Goal: Task Accomplishment & Management: Manage account settings

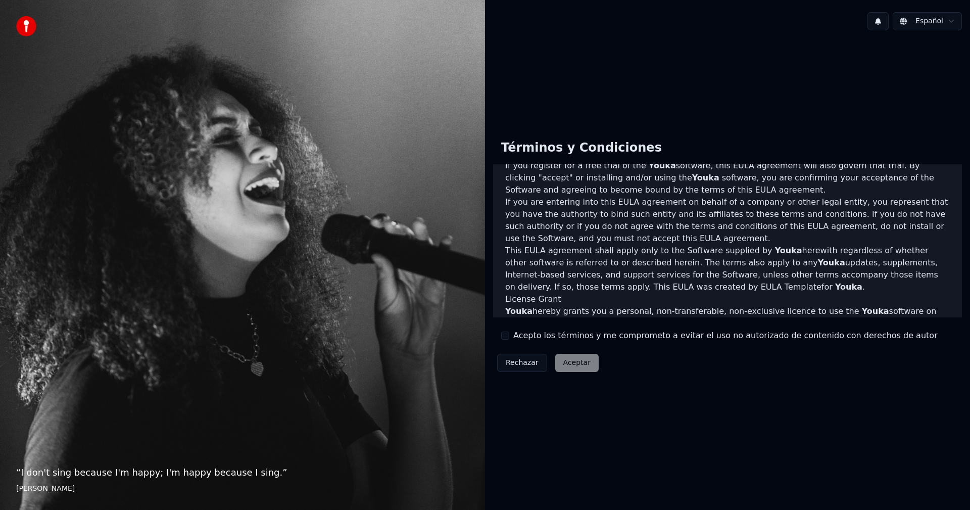
scroll to position [404, 0]
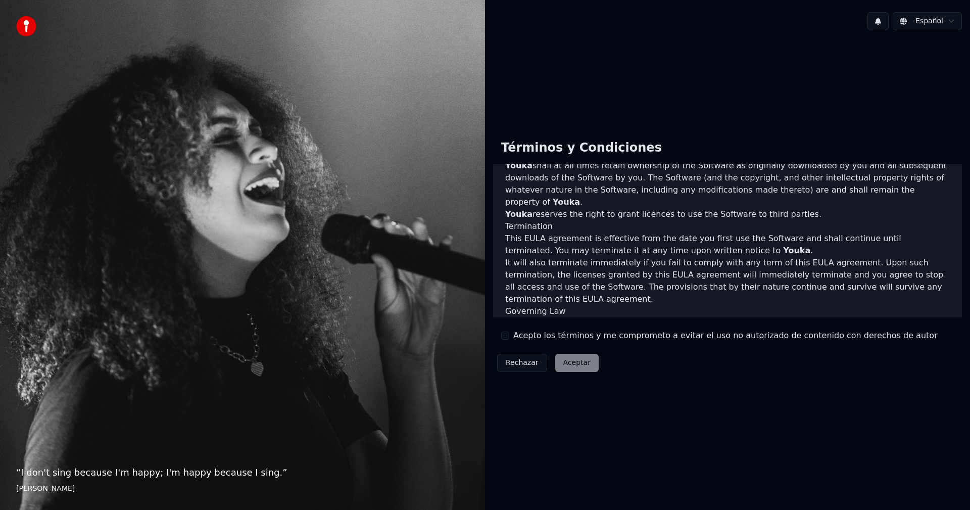
click at [504, 328] on div "Términos y Condiciones End-User License Agreement ([PERSON_NAME]) of Youka This…" at bounding box center [727, 254] width 469 height 244
click at [503, 333] on button "Acepto los términos y me comprometo a evitar el uso no autorizado de contenido …" at bounding box center [505, 335] width 8 height 8
click at [577, 359] on button "Aceptar" at bounding box center [576, 362] width 43 height 18
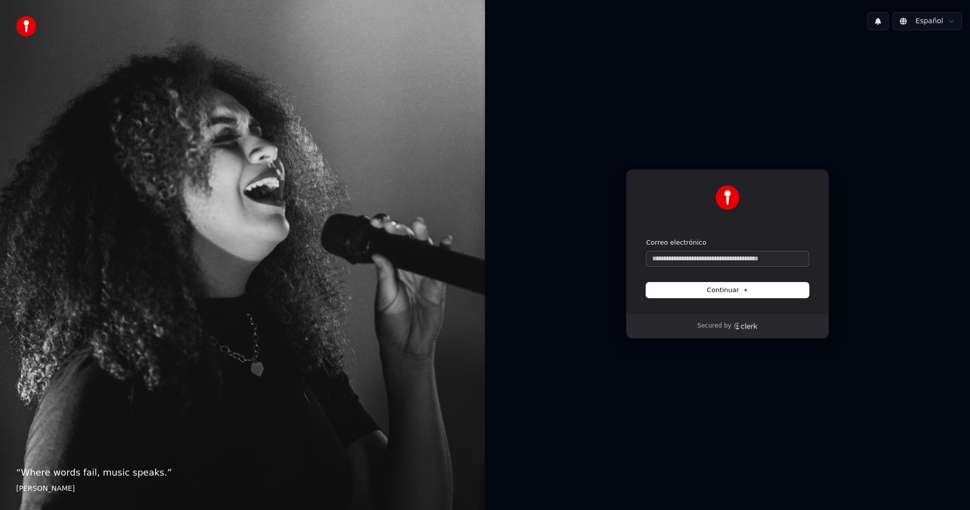
click at [693, 251] on input "Correo electrónico" at bounding box center [727, 258] width 163 height 15
click at [646, 238] on button "submit" at bounding box center [646, 238] width 0 height 0
type input "**********"
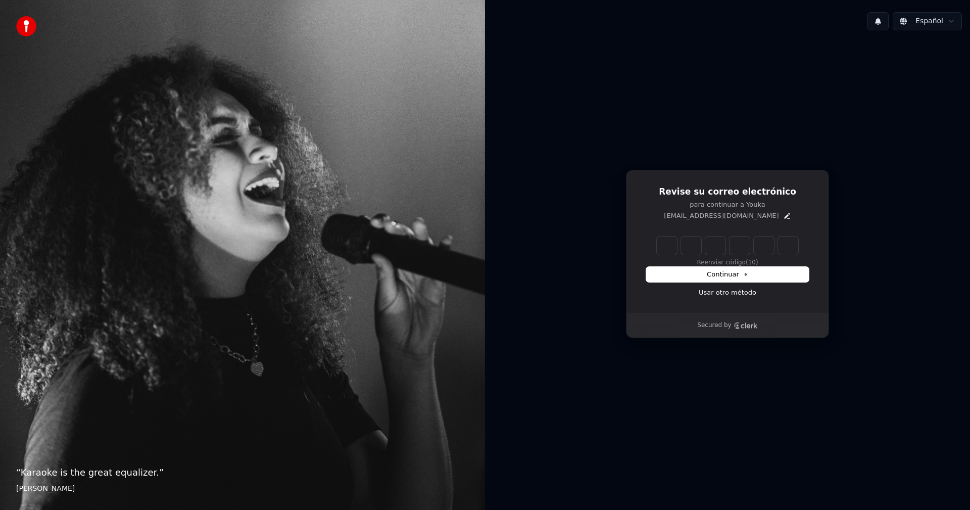
click at [671, 245] on input "Enter verification code" at bounding box center [737, 245] width 162 height 18
paste input "******"
type input "******"
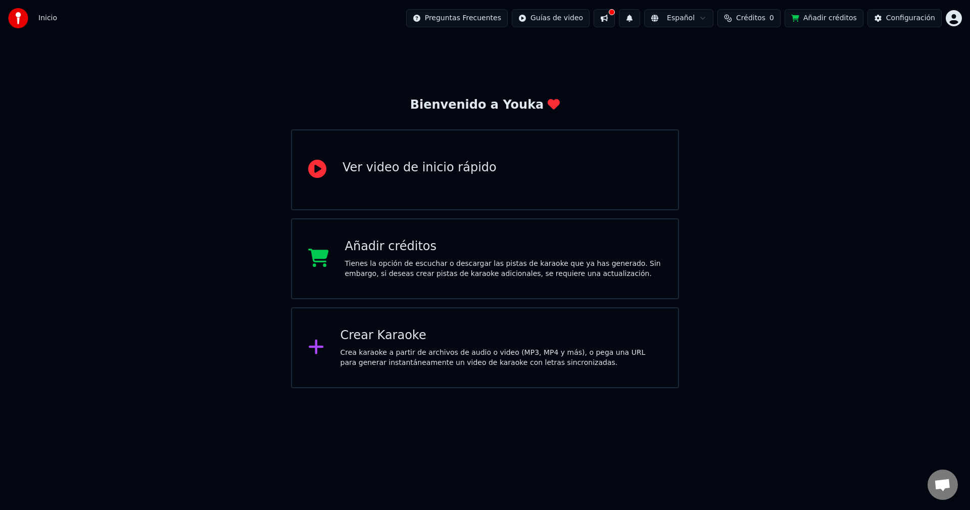
click at [615, 18] on button at bounding box center [603, 18] width 21 height 18
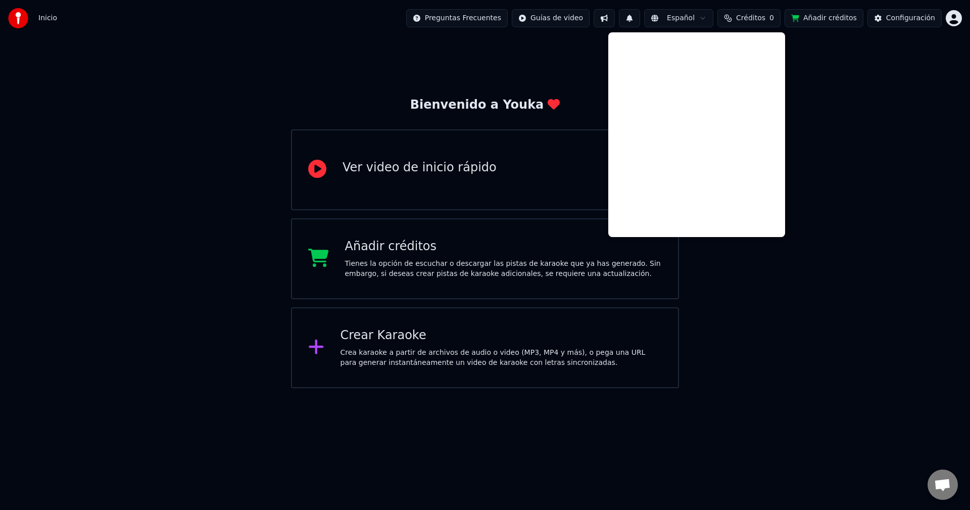
drag, startPoint x: 621, startPoint y: 18, endPoint x: 457, endPoint y: 137, distance: 203.1
click at [615, 18] on button at bounding box center [603, 18] width 21 height 18
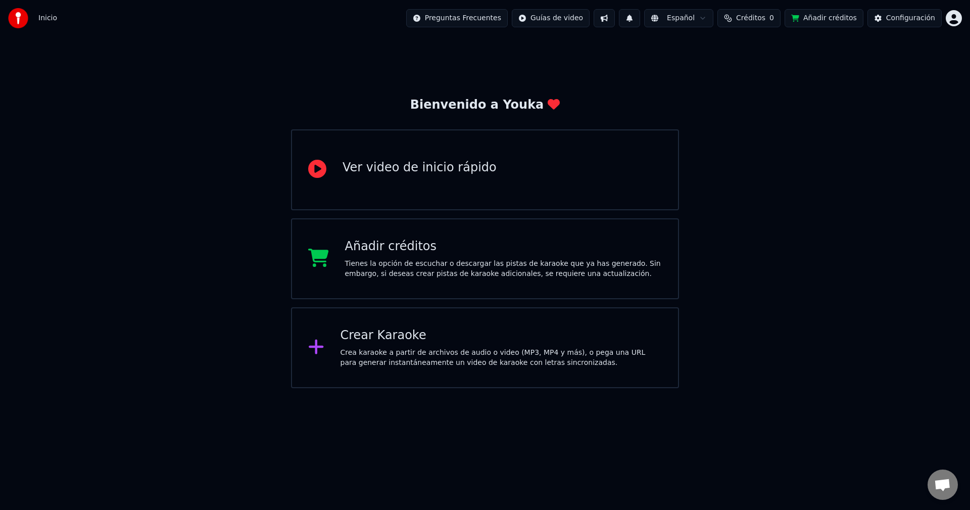
click at [423, 366] on div "Crea karaoke a partir de archivos de audio o video (MP3, MP4 y más), o pega una…" at bounding box center [501, 357] width 322 height 20
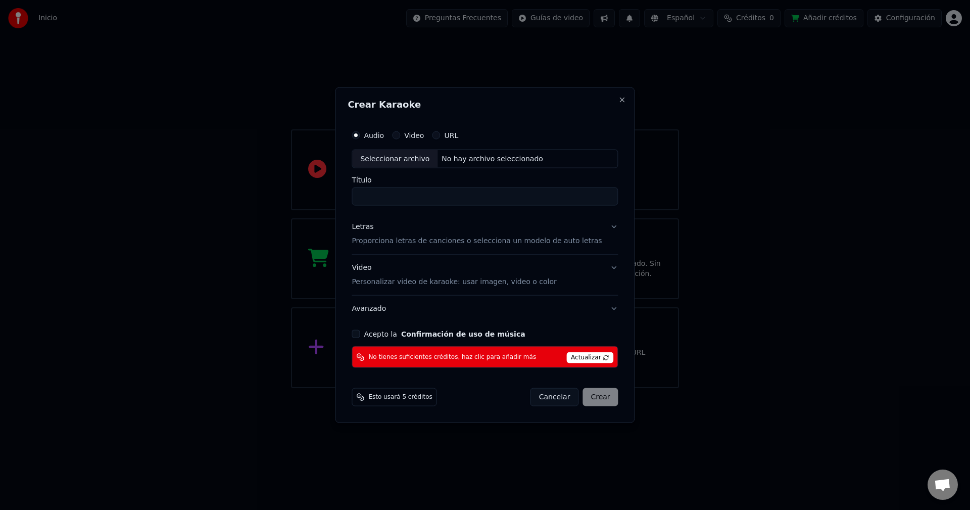
click at [591, 355] on span "Actualizar" at bounding box center [589, 357] width 47 height 11
click at [360, 332] on button "Acepto la Confirmación de uso de música" at bounding box center [355, 334] width 8 height 8
click at [566, 357] on span "Actualizar" at bounding box center [589, 357] width 47 height 11
click at [618, 95] on button "Close" at bounding box center [622, 99] width 8 height 8
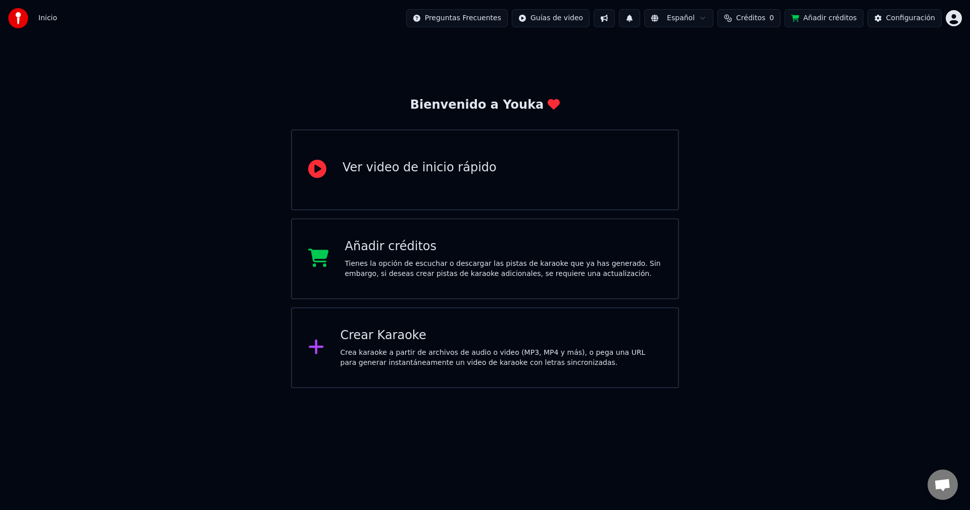
click at [838, 16] on button "Añadir créditos" at bounding box center [823, 18] width 79 height 18
click at [954, 18] on html "Inicio Preguntas Frecuentes Guías de video Español Créditos 0 Añadir créditos C…" at bounding box center [485, 194] width 970 height 388
click at [25, 14] on html "Inicio Preguntas Frecuentes Guías de video Español Créditos 0 Añadir créditos C…" at bounding box center [485, 194] width 970 height 388
click at [38, 19] on span "Inicio" at bounding box center [47, 18] width 19 height 10
click at [49, 14] on span "Inicio" at bounding box center [47, 18] width 19 height 10
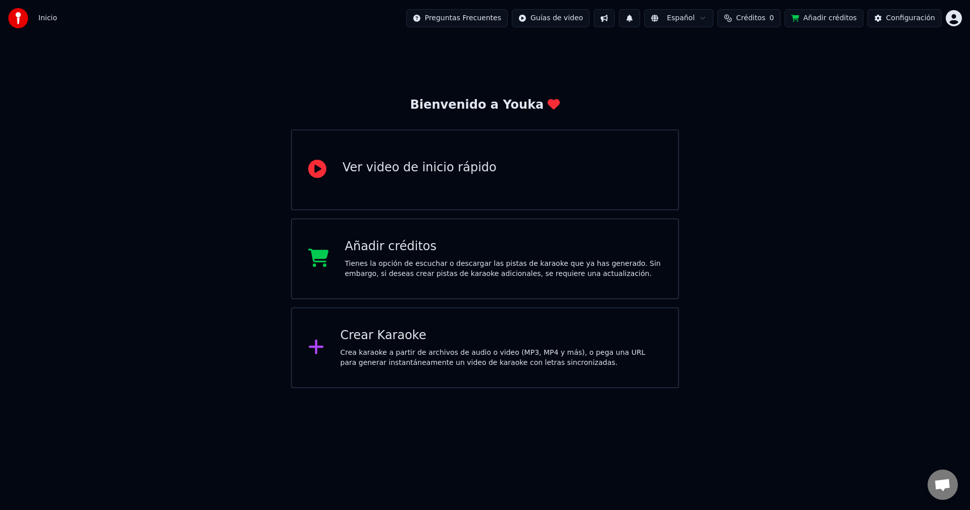
click at [482, 260] on div "Tienes la opción de escuchar o descargar las pistas de karaoke que ya has gener…" at bounding box center [503, 269] width 317 height 20
click at [946, 18] on html "Inicio Preguntas Frecuentes Guías de video Español Créditos 0 Añadir créditos C…" at bounding box center [485, 194] width 970 height 388
click at [909, 57] on div "Facturación" at bounding box center [909, 65] width 116 height 16
click at [451, 257] on div "Añadir créditos Tienes la opción de escuchar o descargar las pistas de karaoke …" at bounding box center [503, 258] width 317 height 40
click at [955, 17] on html "Inicio Preguntas Frecuentes Guías de video Español Créditos 0 Añadir créditos C…" at bounding box center [485, 194] width 970 height 388
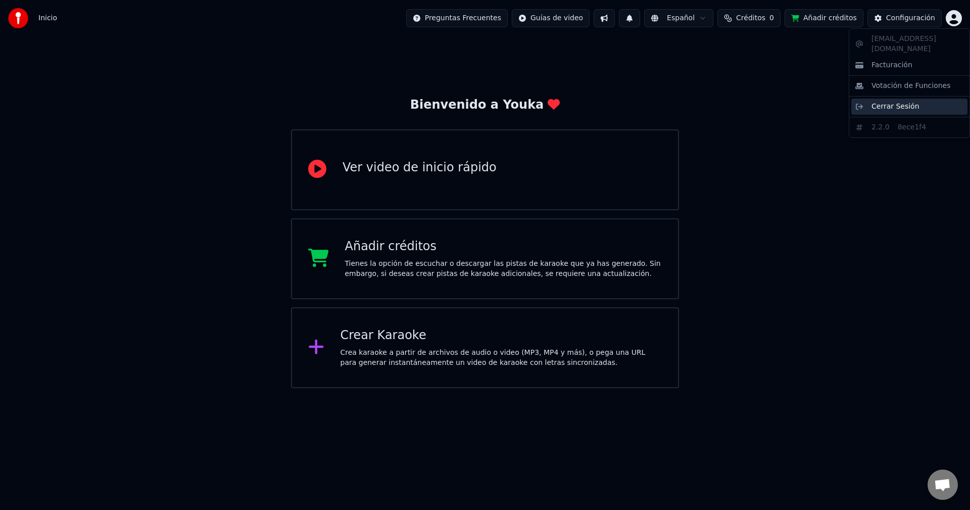
click at [906, 102] on span "Cerrar Sesión" at bounding box center [895, 107] width 48 height 10
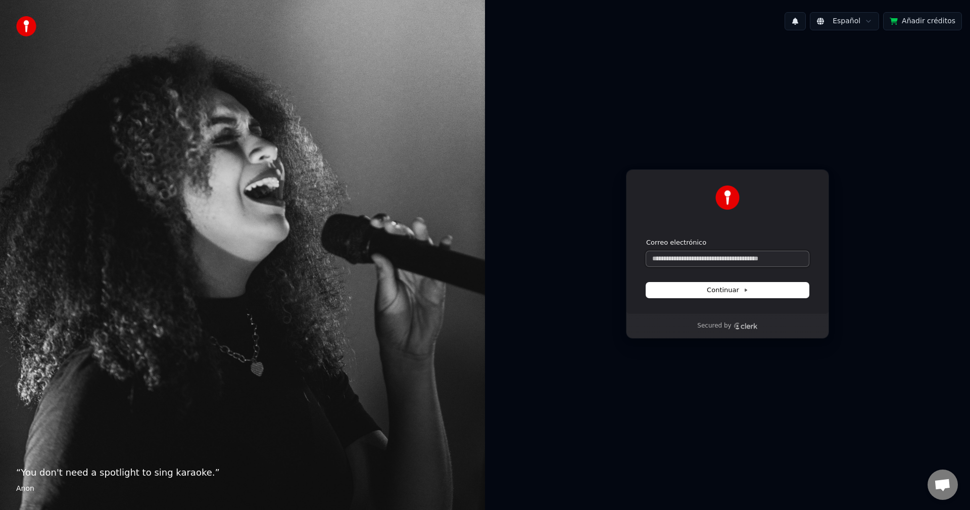
click at [716, 263] on input "Correo electrónico" at bounding box center [727, 258] width 163 height 15
click at [646, 238] on button "submit" at bounding box center [646, 238] width 0 height 0
click at [762, 256] on input "**********" at bounding box center [727, 258] width 163 height 15
click at [646, 238] on button "submit" at bounding box center [646, 238] width 0 height 0
type input "**********"
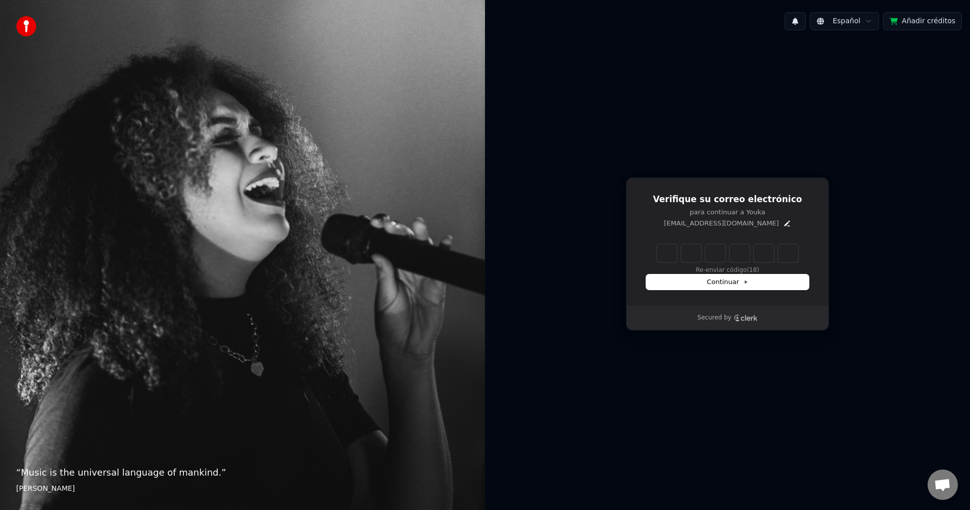
click at [702, 243] on div "Verifique su correo electrónico para continuar a Youka rodrigochristianseng@gma…" at bounding box center [727, 241] width 203 height 128
click at [674, 250] on input "Enter verification code" at bounding box center [737, 253] width 162 height 18
paste input "******"
type input "******"
